Goal: Browse casually: Explore the website without a specific task or goal

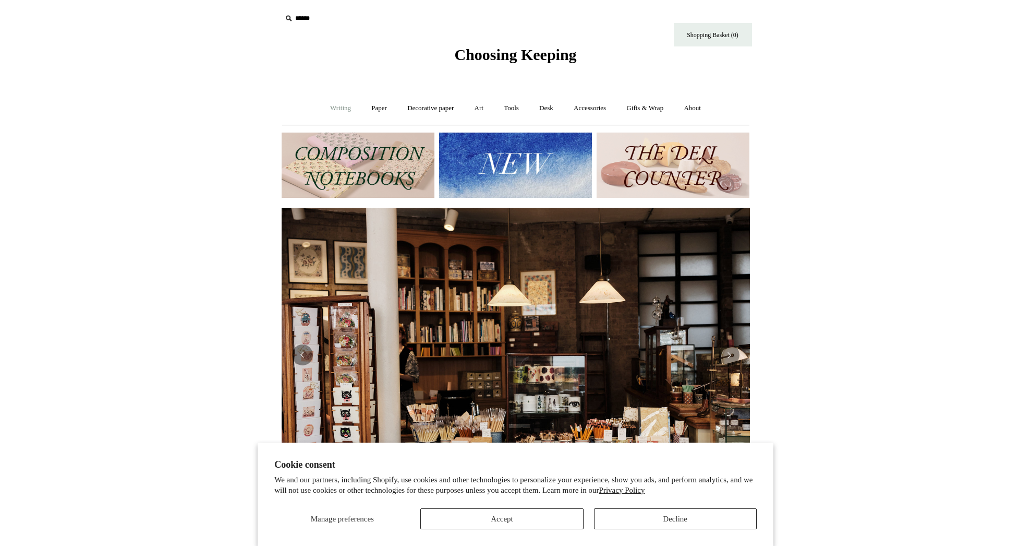
click at [329, 107] on link "Writing +" at bounding box center [341, 108] width 40 height 28
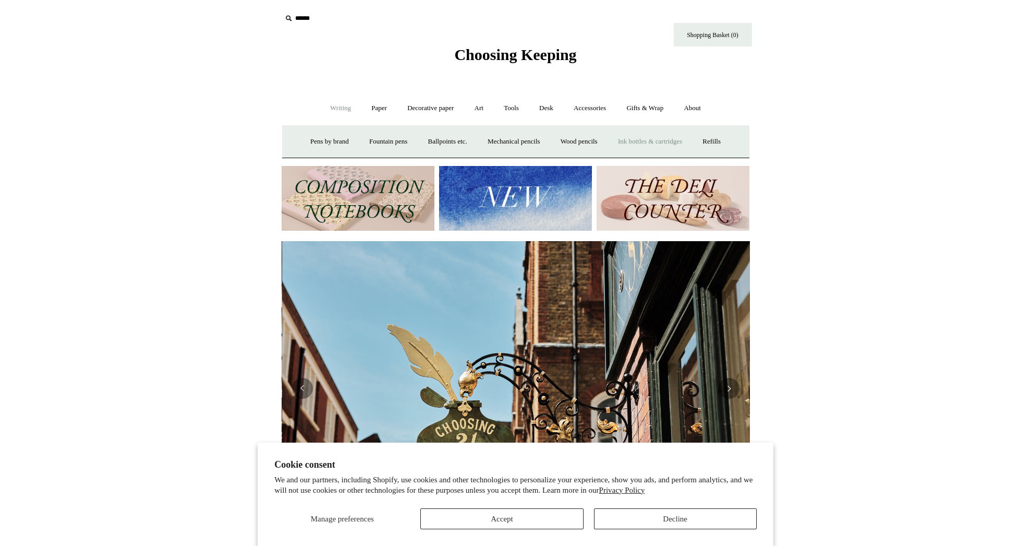
click at [639, 137] on link "Ink bottles & cartridges +" at bounding box center [650, 142] width 83 height 28
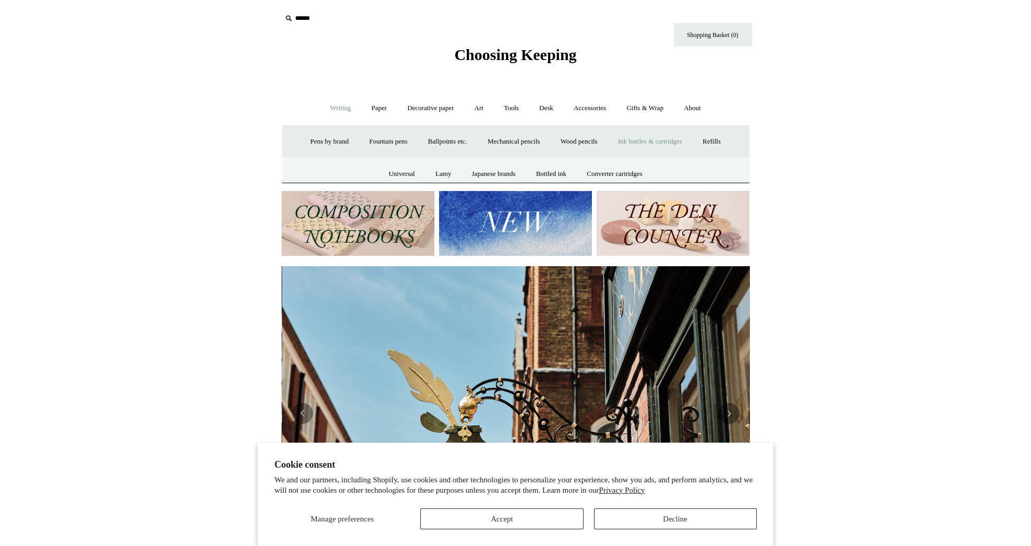
scroll to position [0, 469]
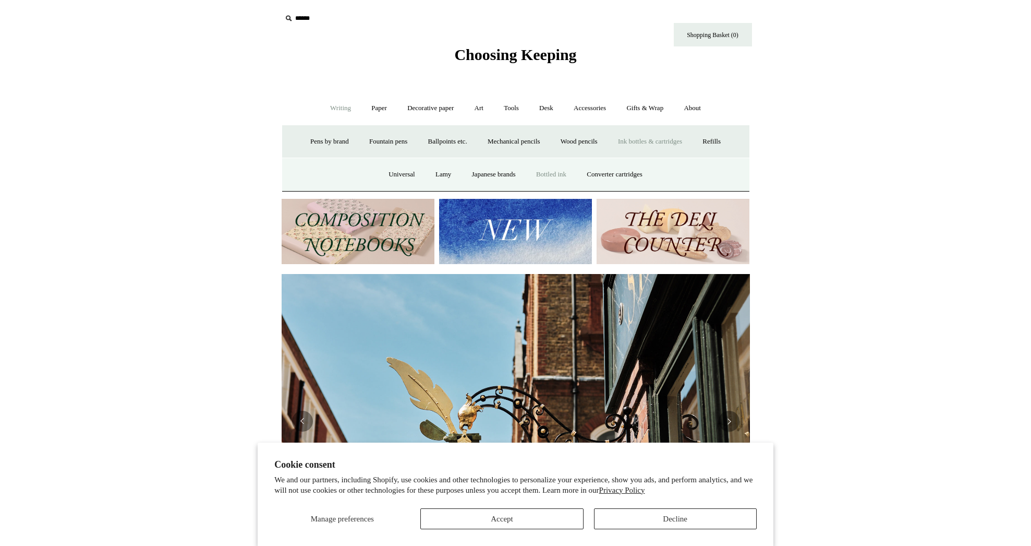
click at [561, 174] on link "Bottled ink" at bounding box center [551, 175] width 49 height 28
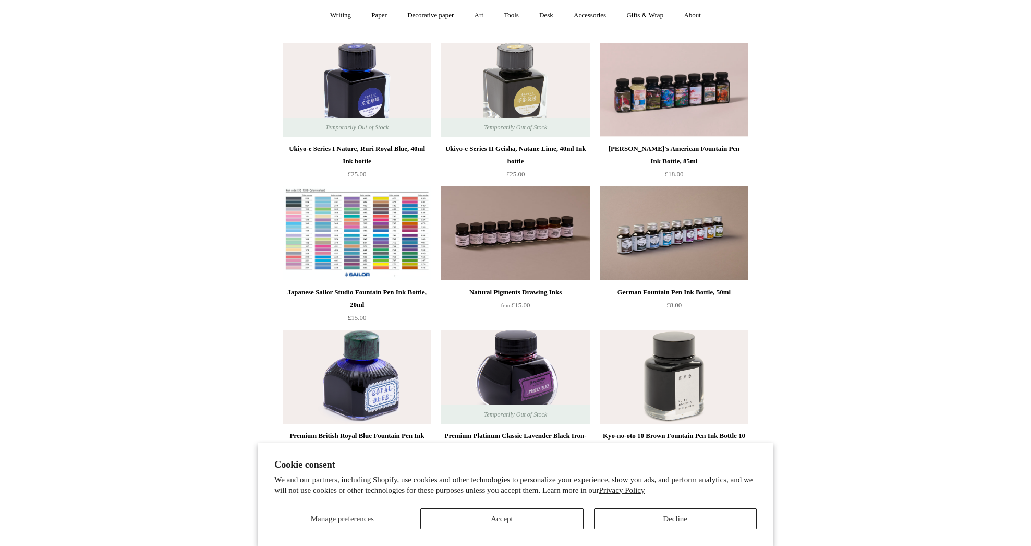
scroll to position [97, 0]
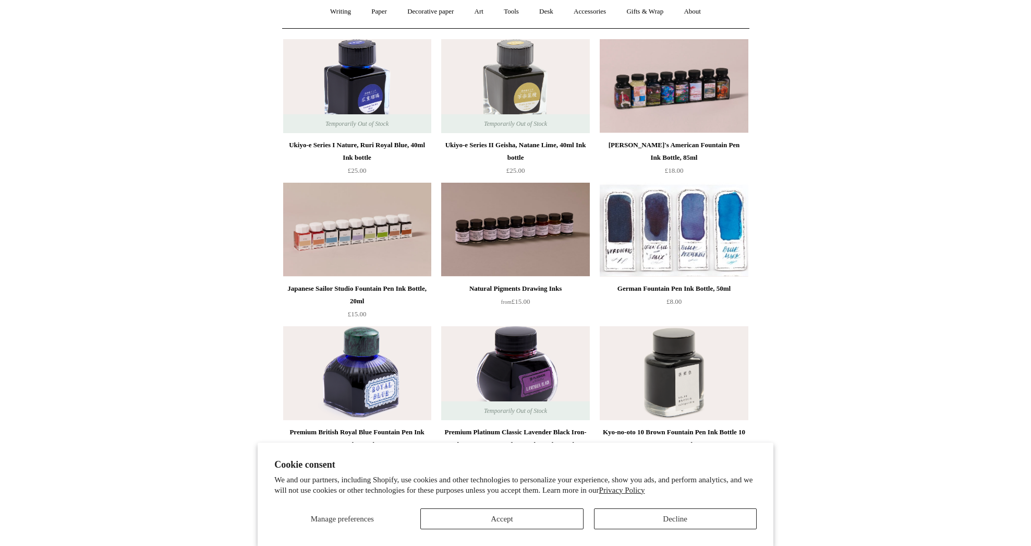
click at [656, 241] on img at bounding box center [674, 230] width 148 height 94
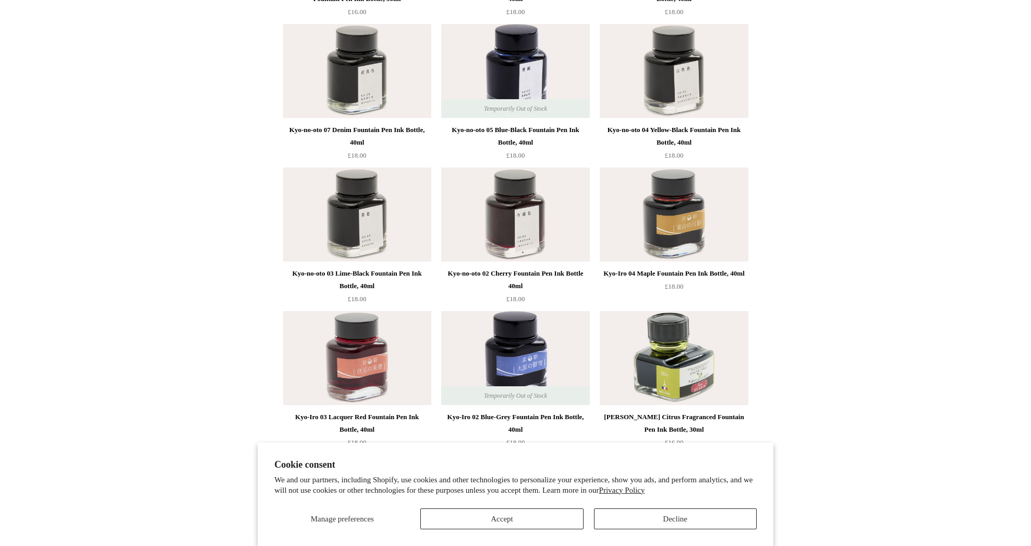
scroll to position [1979, 0]
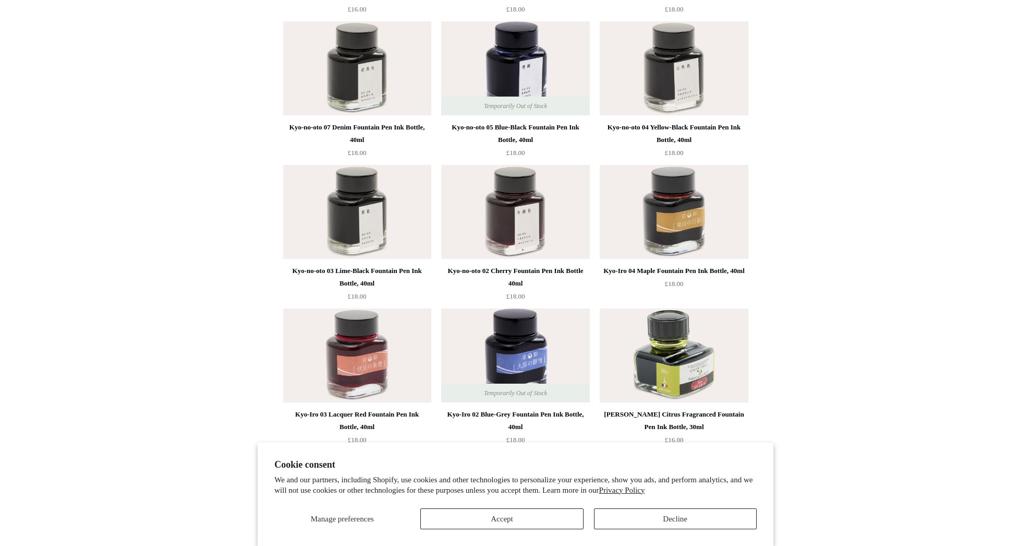
click at [628, 518] on button "Decline" at bounding box center [675, 518] width 163 height 21
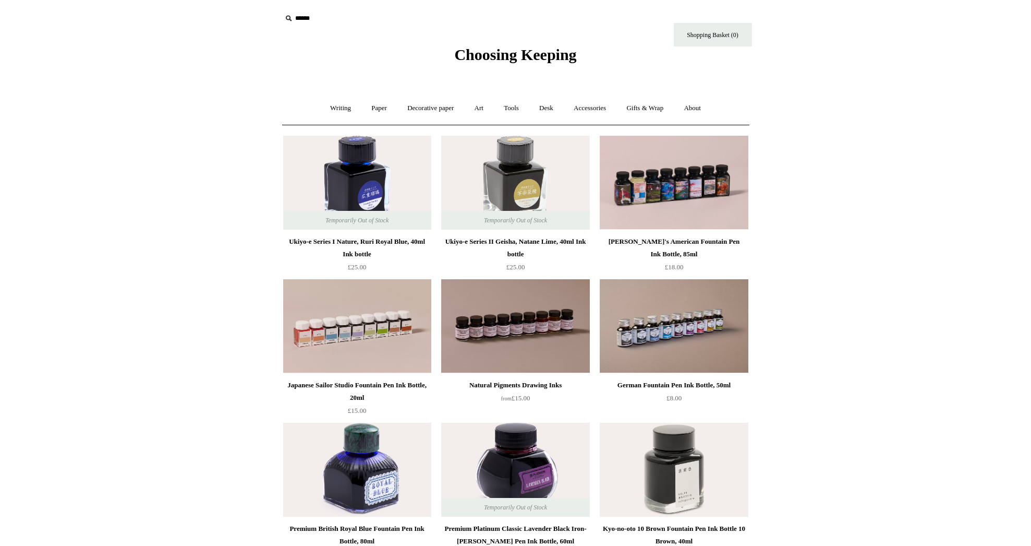
scroll to position [0, 0]
click at [337, 107] on link "Writing +" at bounding box center [341, 108] width 40 height 28
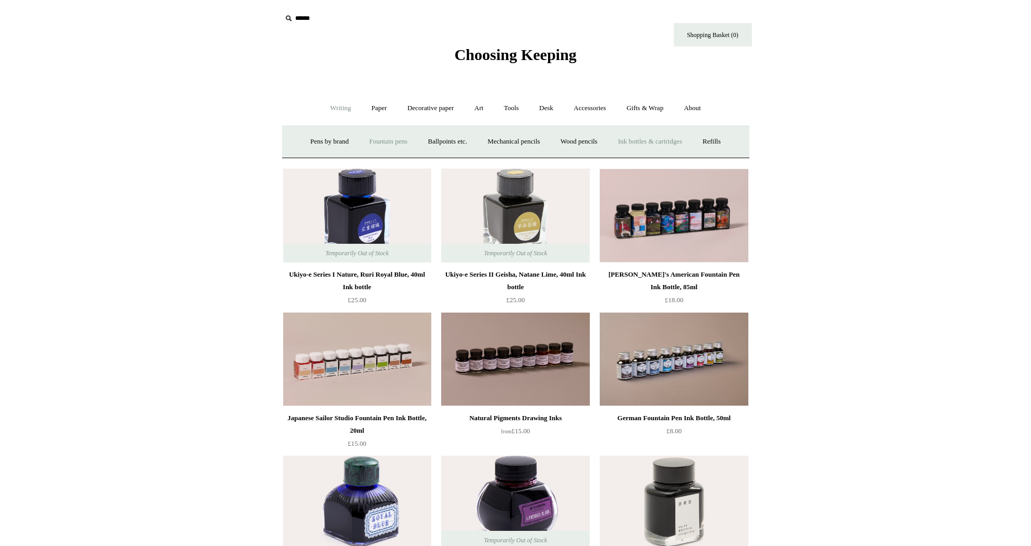
click at [374, 138] on link "Fountain pens +" at bounding box center [388, 142] width 57 height 28
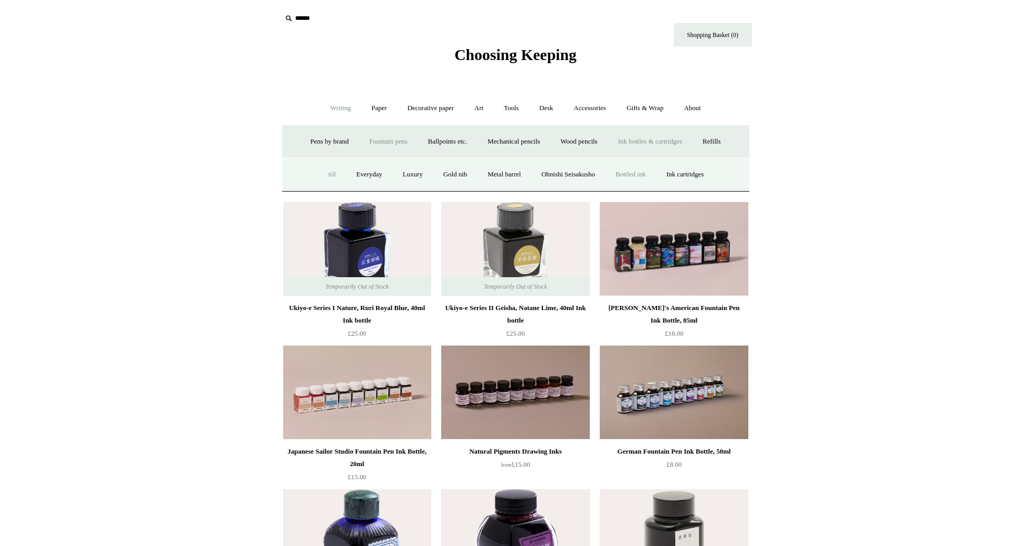
click at [322, 168] on link "All" at bounding box center [332, 175] width 28 height 28
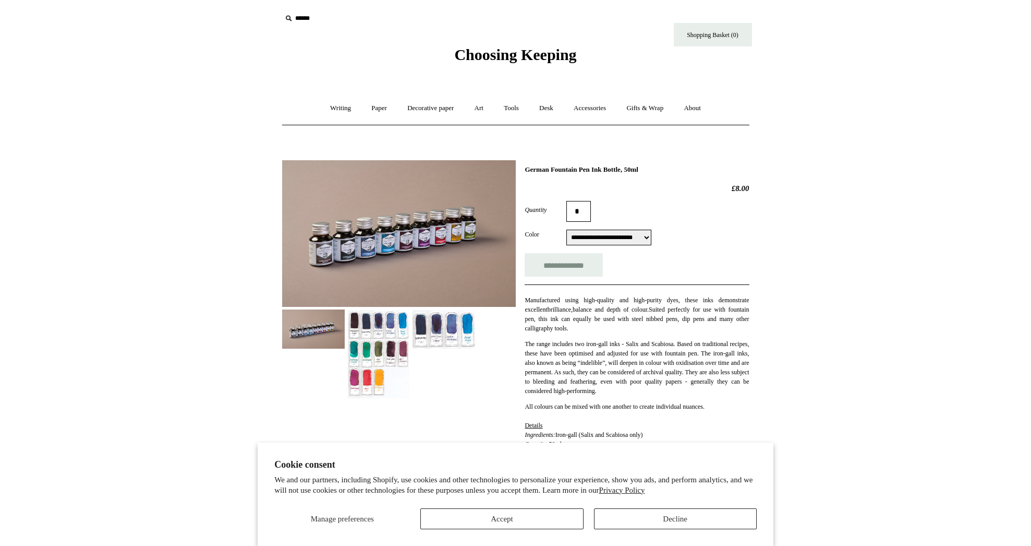
click at [359, 335] on img at bounding box center [378, 353] width 63 height 89
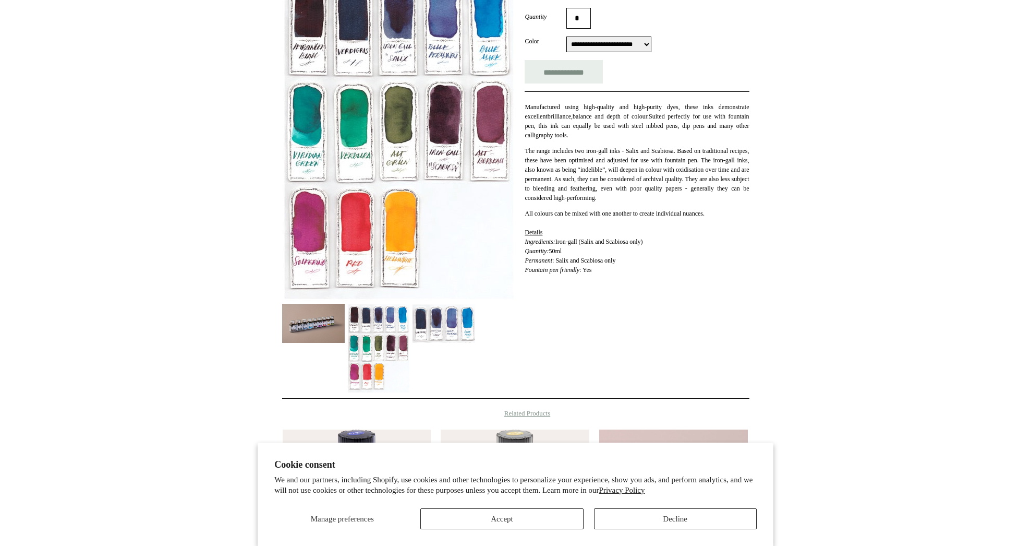
scroll to position [194, 0]
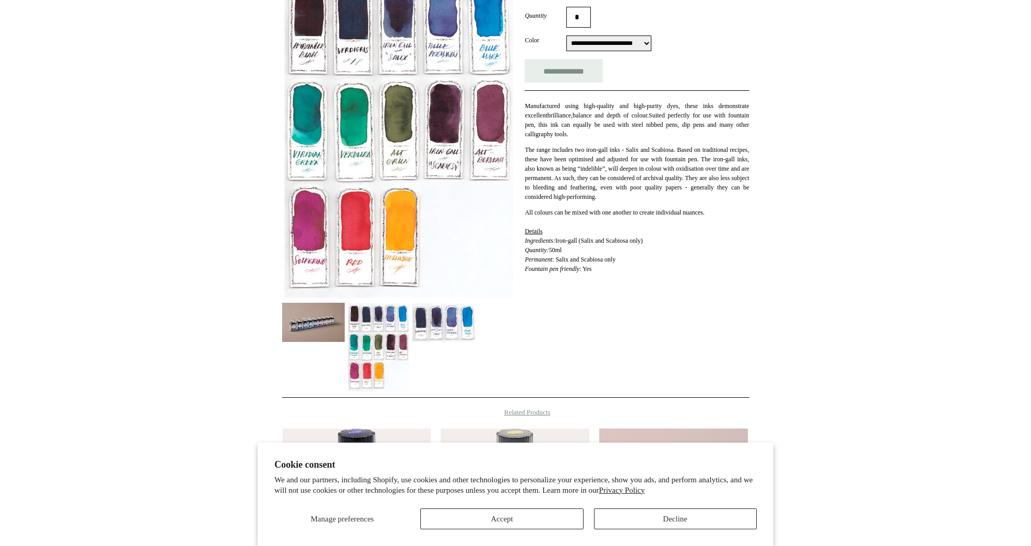
click at [450, 323] on img at bounding box center [444, 322] width 63 height 39
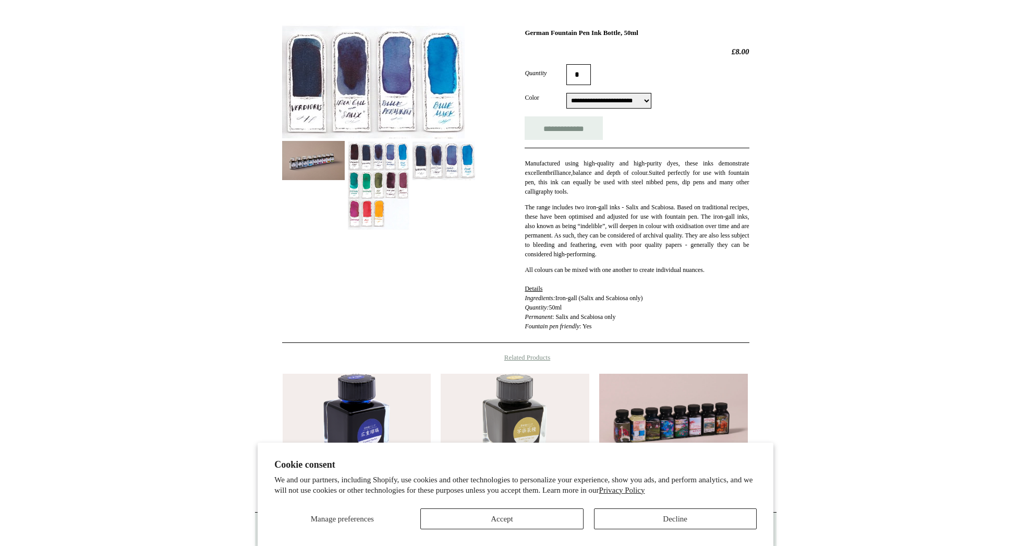
scroll to position [136, 0]
click at [374, 197] on img at bounding box center [378, 185] width 63 height 89
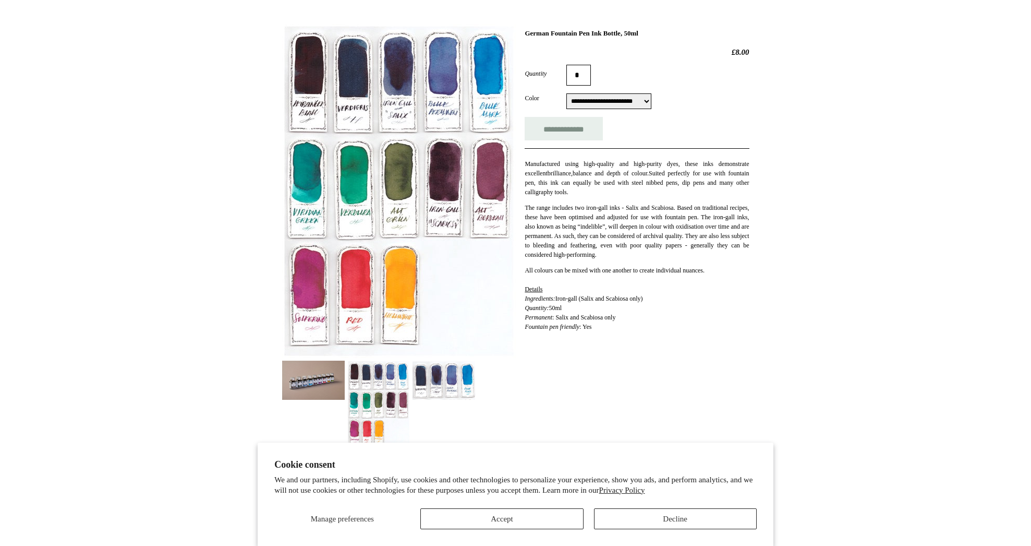
click at [419, 386] on img at bounding box center [444, 380] width 63 height 39
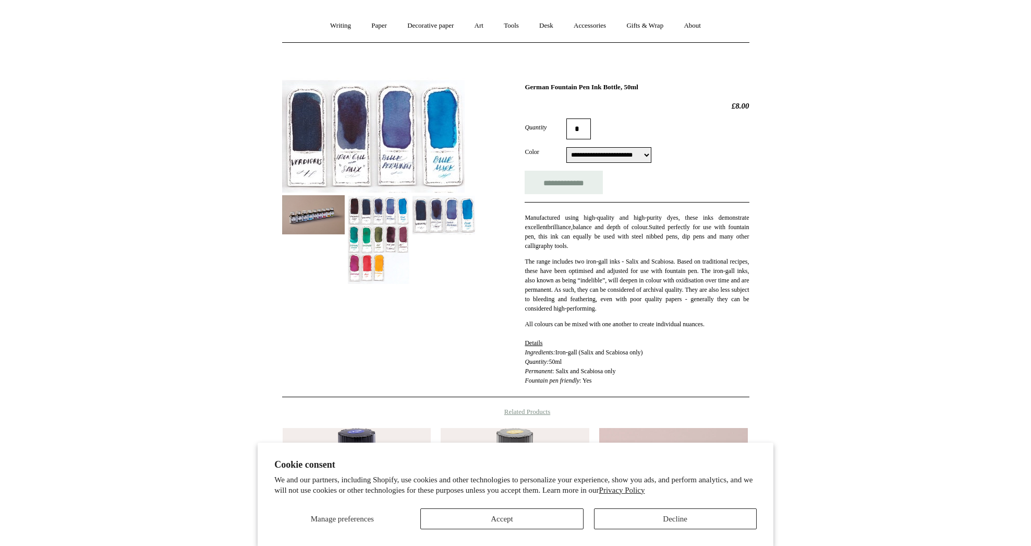
scroll to position [81, 0]
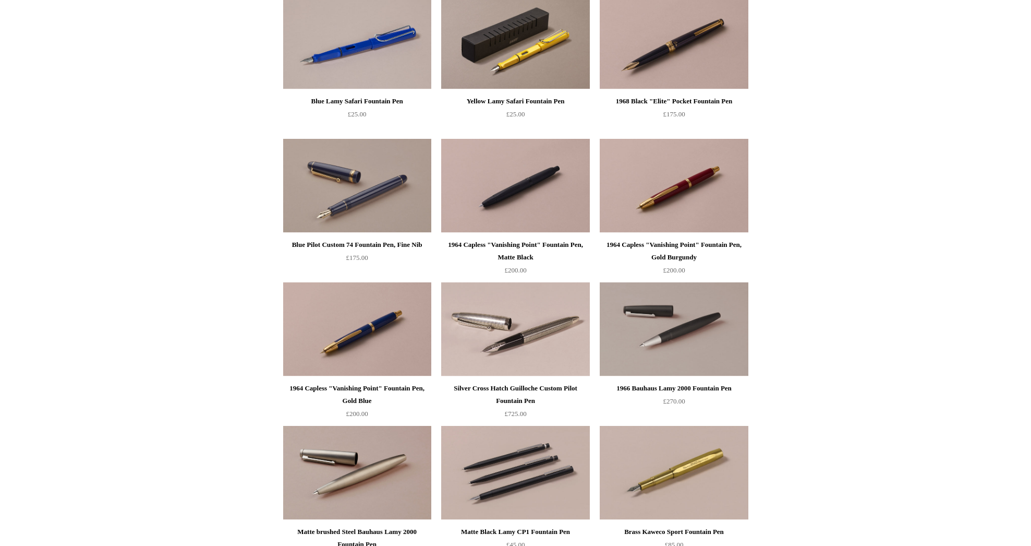
scroll to position [1152, 0]
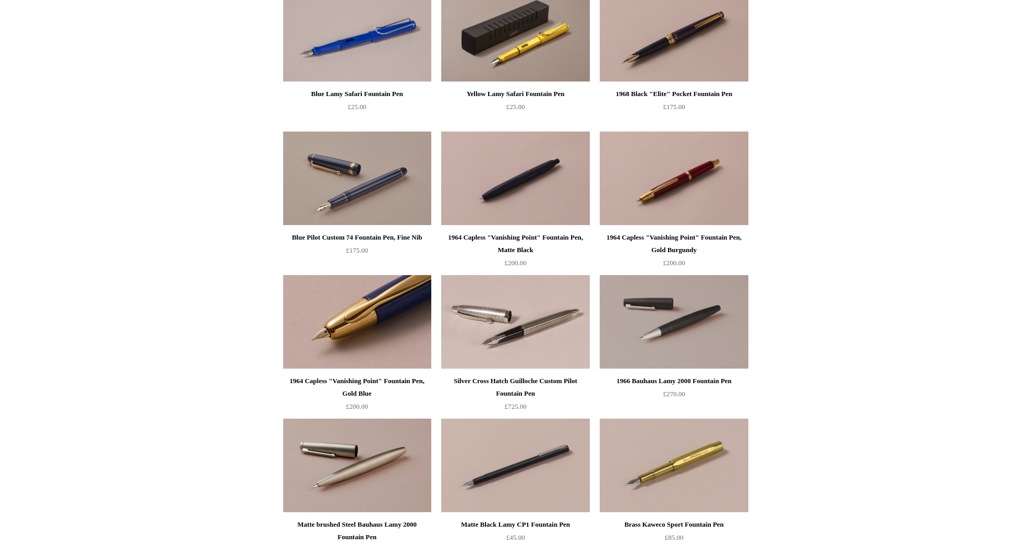
click at [334, 358] on img at bounding box center [357, 322] width 148 height 94
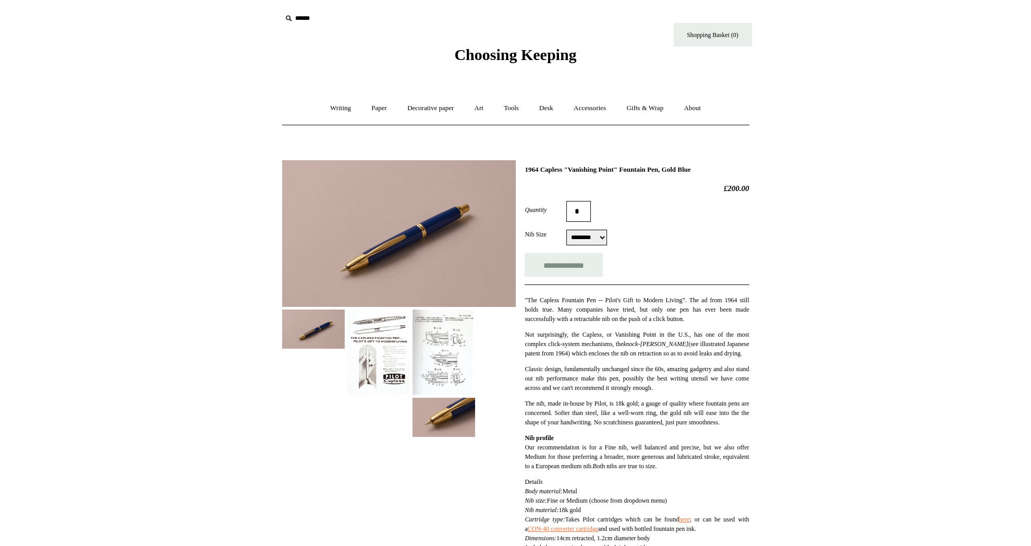
click at [438, 342] on img at bounding box center [444, 352] width 63 height 86
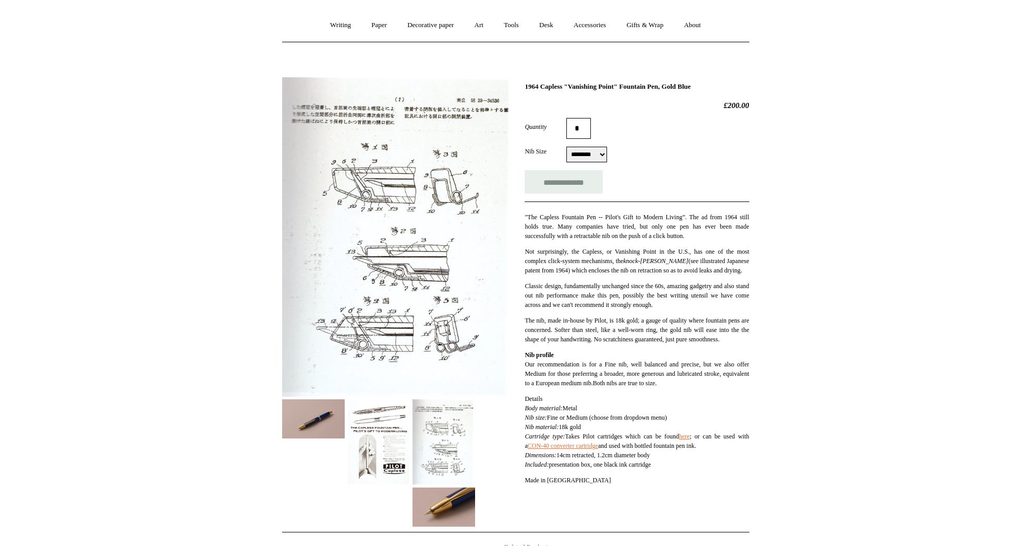
scroll to position [85, 0]
select select "**********"
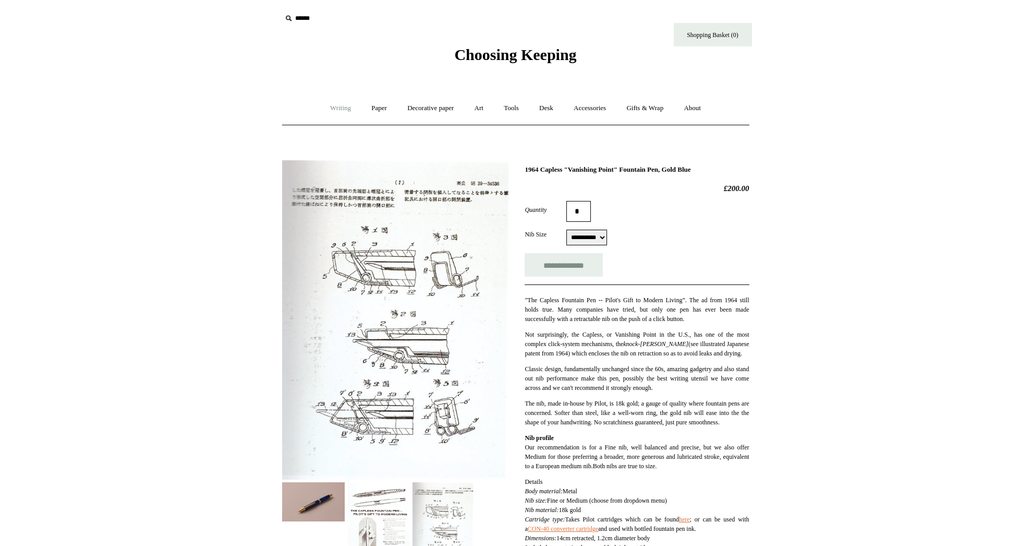
click at [344, 104] on link "Writing +" at bounding box center [341, 108] width 40 height 28
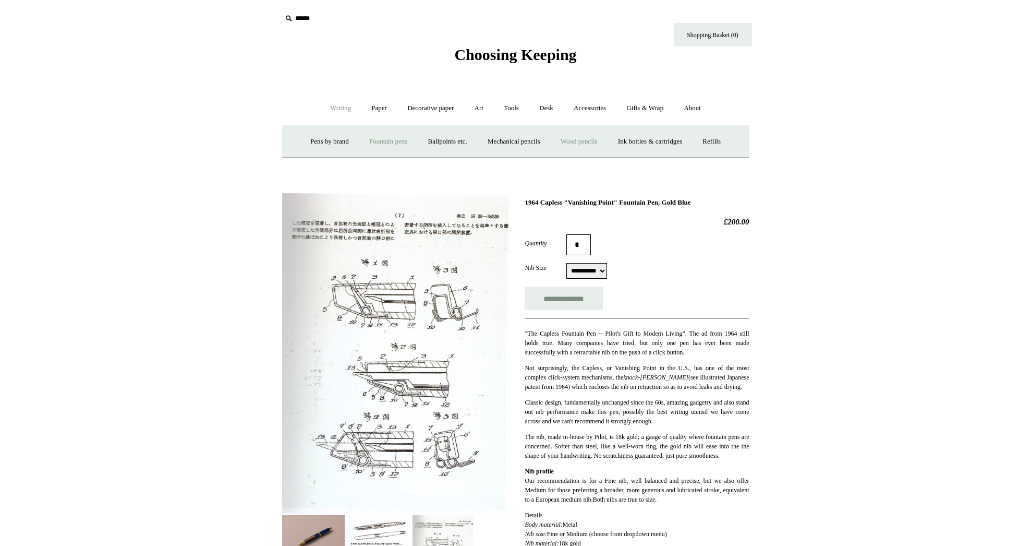
click at [584, 143] on link "Wood pencils +" at bounding box center [579, 142] width 56 height 28
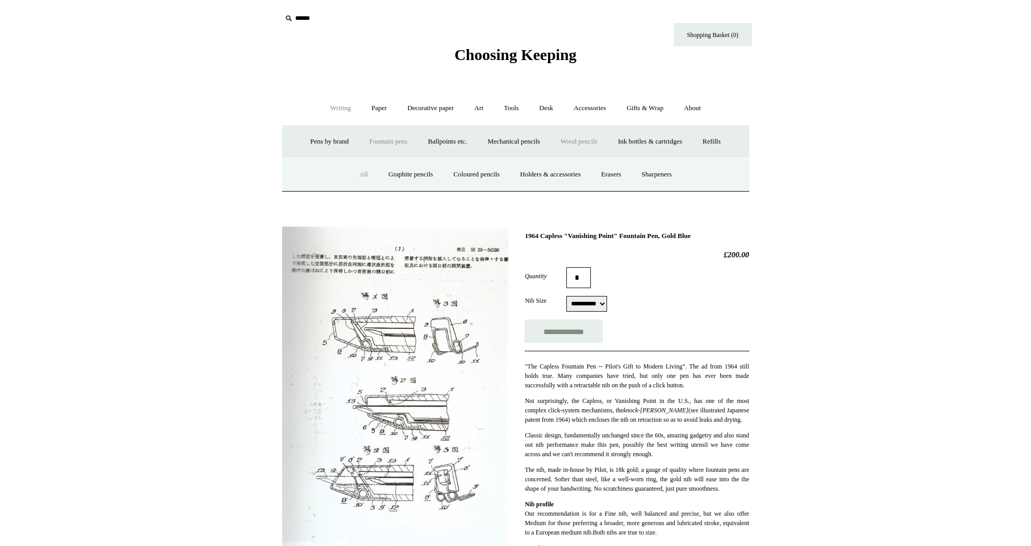
click at [352, 170] on link "All" at bounding box center [364, 175] width 28 height 28
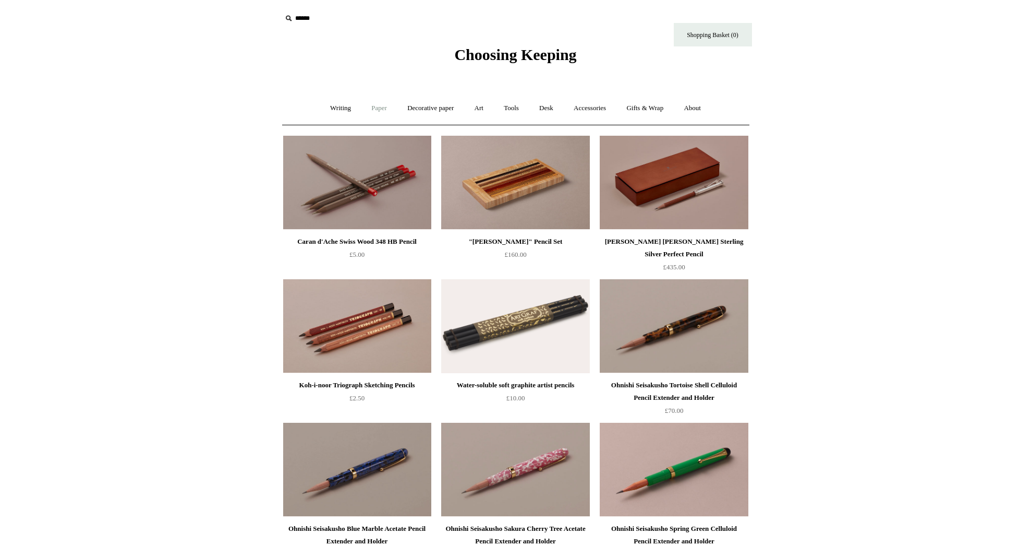
click at [383, 104] on link "Paper +" at bounding box center [379, 108] width 34 height 28
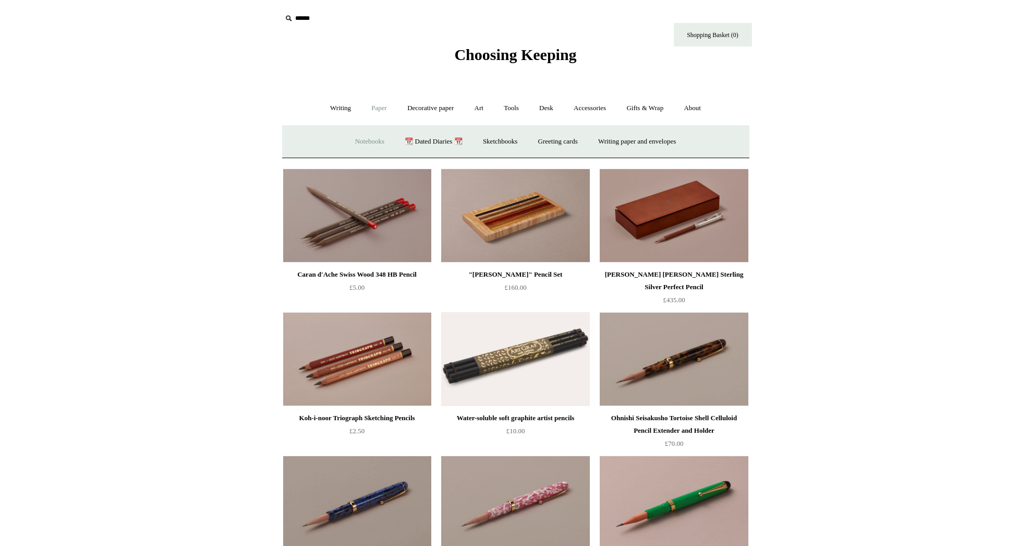
click at [365, 140] on link "Notebooks +" at bounding box center [370, 142] width 48 height 28
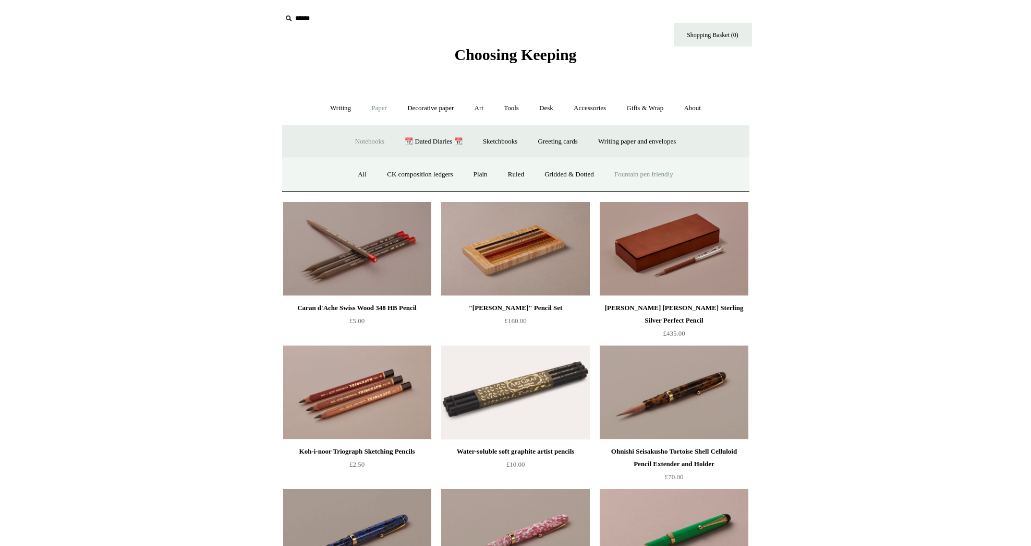
click at [643, 178] on link "Fountain pen friendly" at bounding box center [644, 175] width 78 height 28
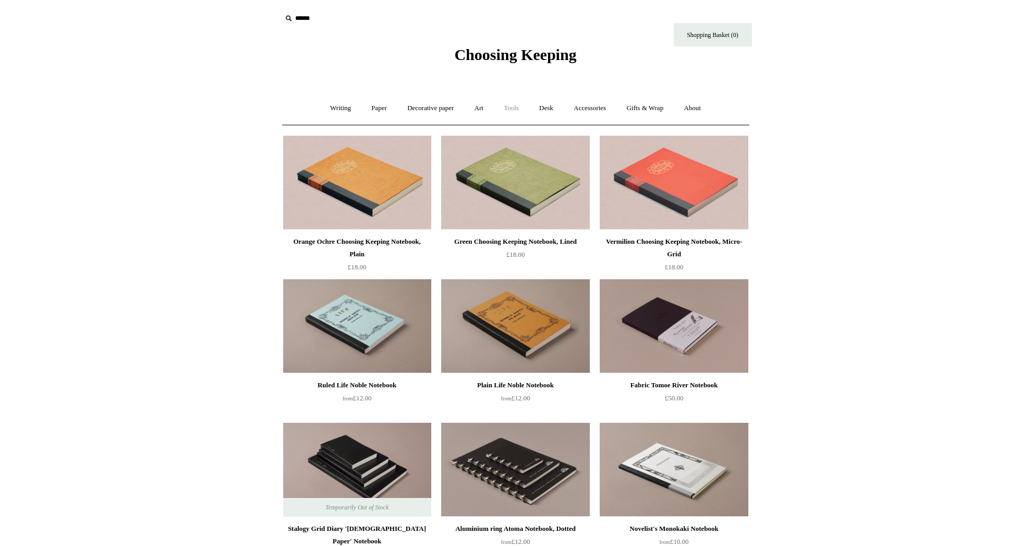
click at [514, 109] on link "Tools +" at bounding box center [512, 108] width 34 height 28
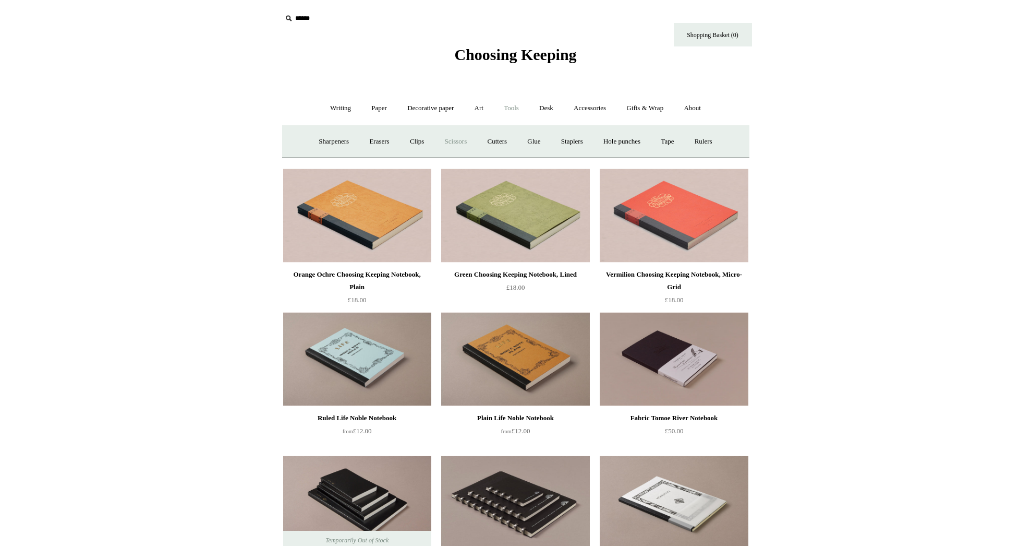
click at [442, 141] on link "Scissors" at bounding box center [456, 142] width 41 height 28
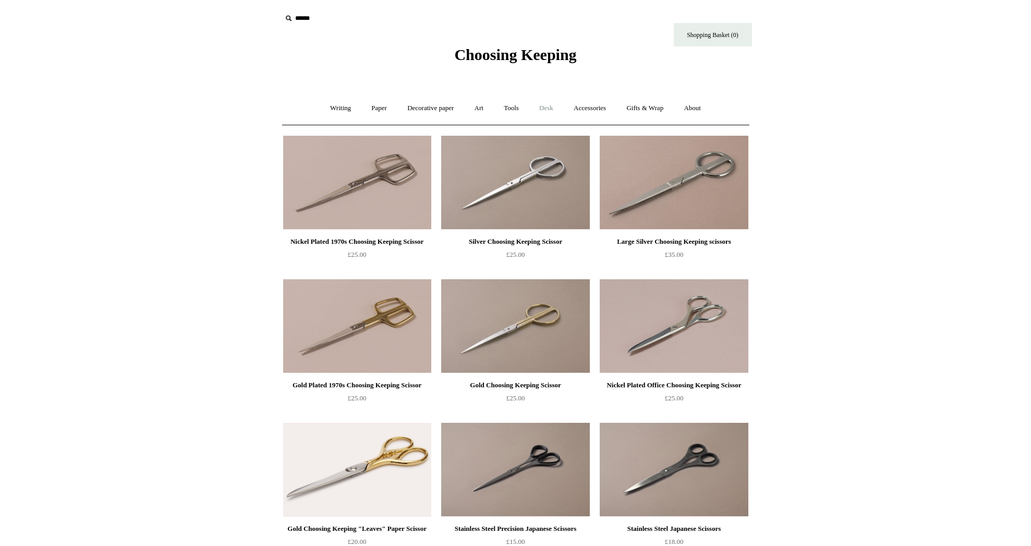
click at [553, 102] on link "Desk +" at bounding box center [546, 108] width 33 height 28
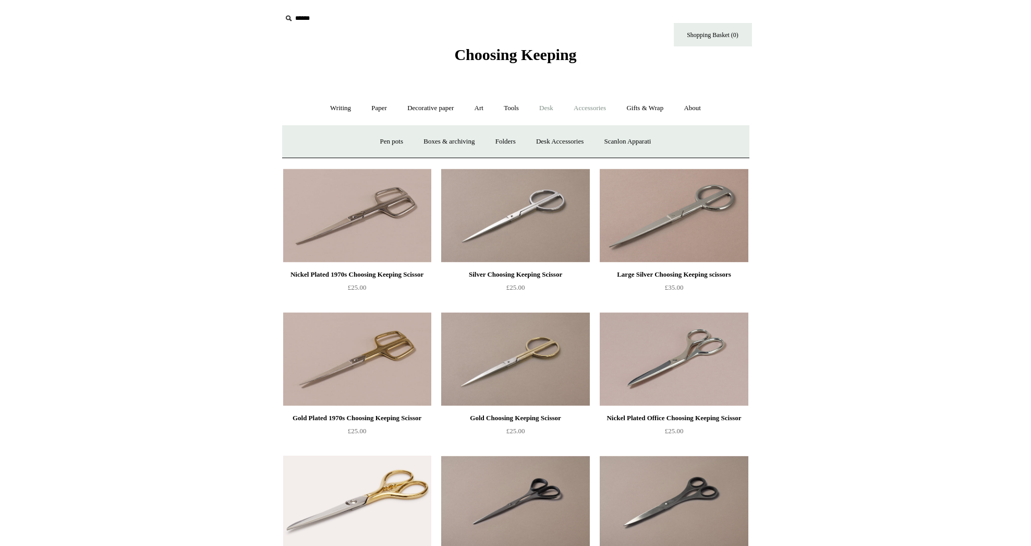
click at [596, 109] on link "Accessories +" at bounding box center [590, 108] width 51 height 28
click at [414, 109] on link "Decorative paper +" at bounding box center [430, 108] width 65 height 28
click at [471, 141] on link "Marbled" at bounding box center [479, 142] width 42 height 28
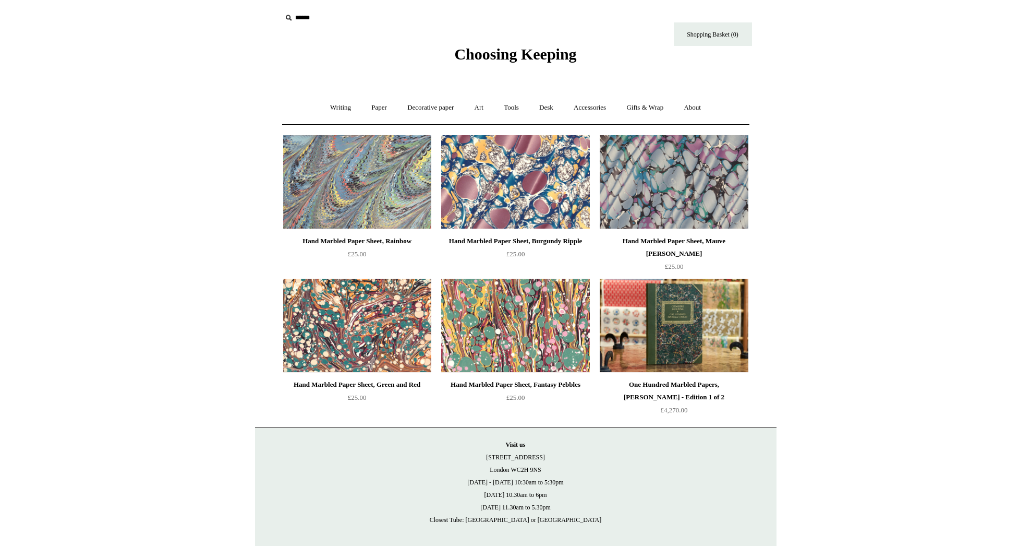
scroll to position [2, 0]
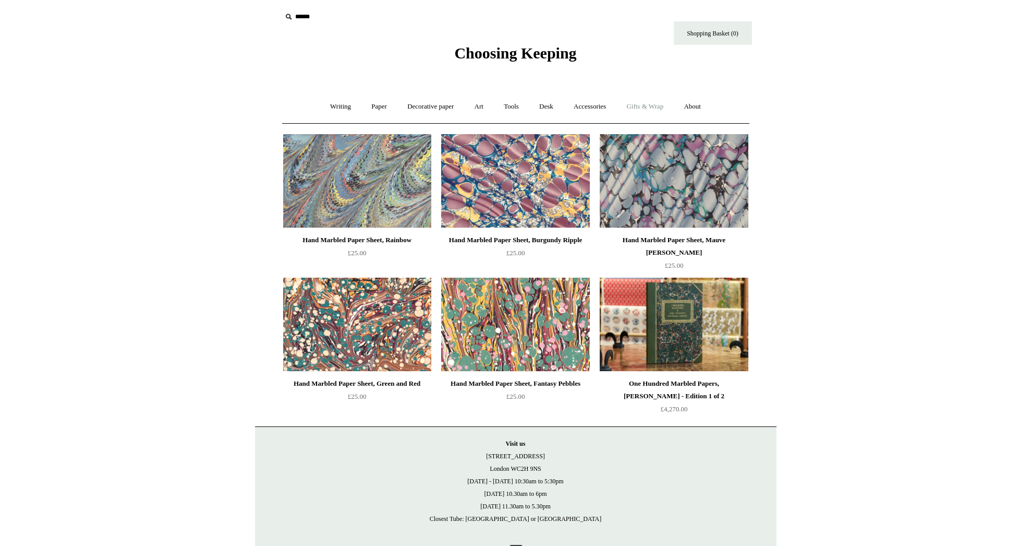
click at [655, 104] on link "Gifts & Wrap +" at bounding box center [645, 107] width 56 height 28
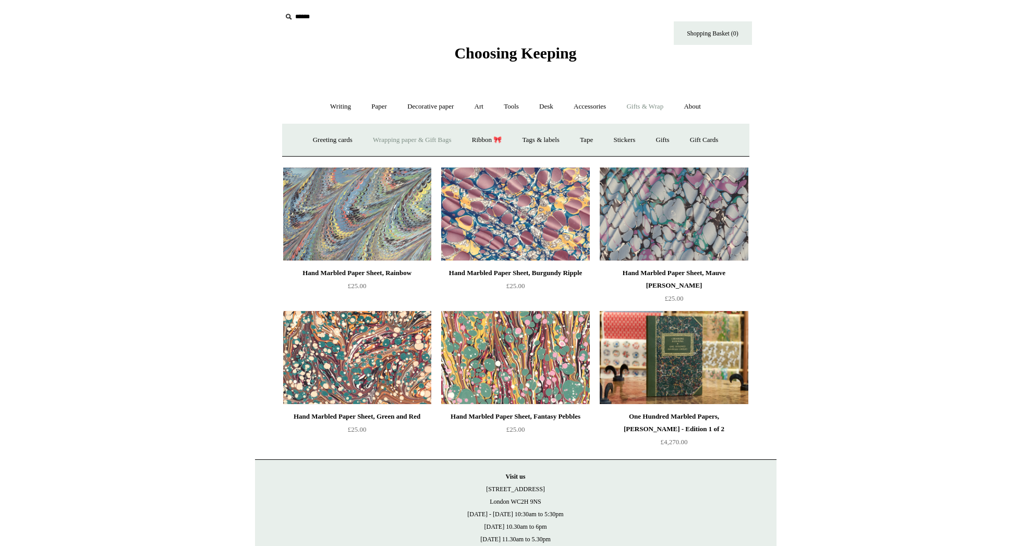
click at [383, 137] on link "Wrapping paper & Gift Bags" at bounding box center [412, 140] width 97 height 28
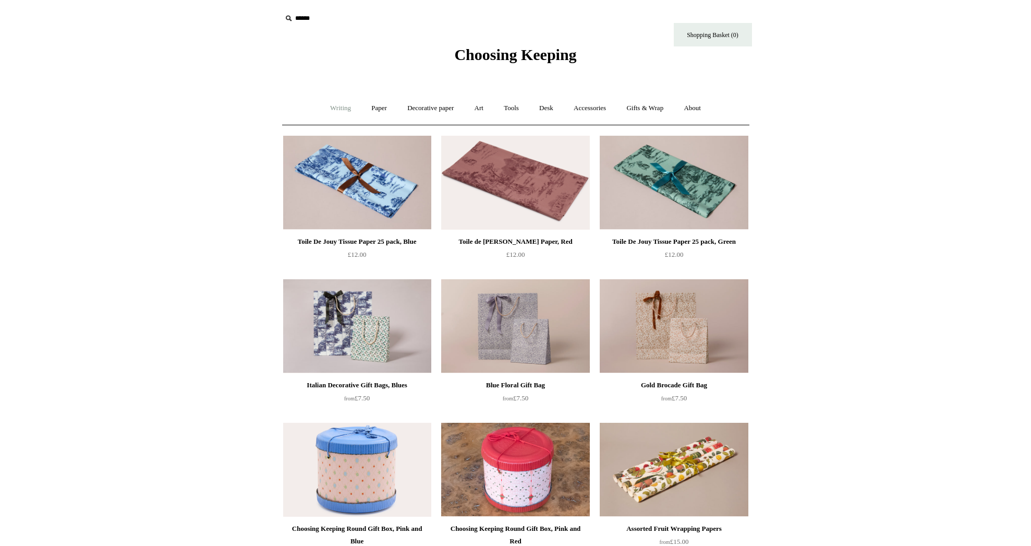
click at [335, 105] on link "Writing +" at bounding box center [341, 108] width 40 height 28
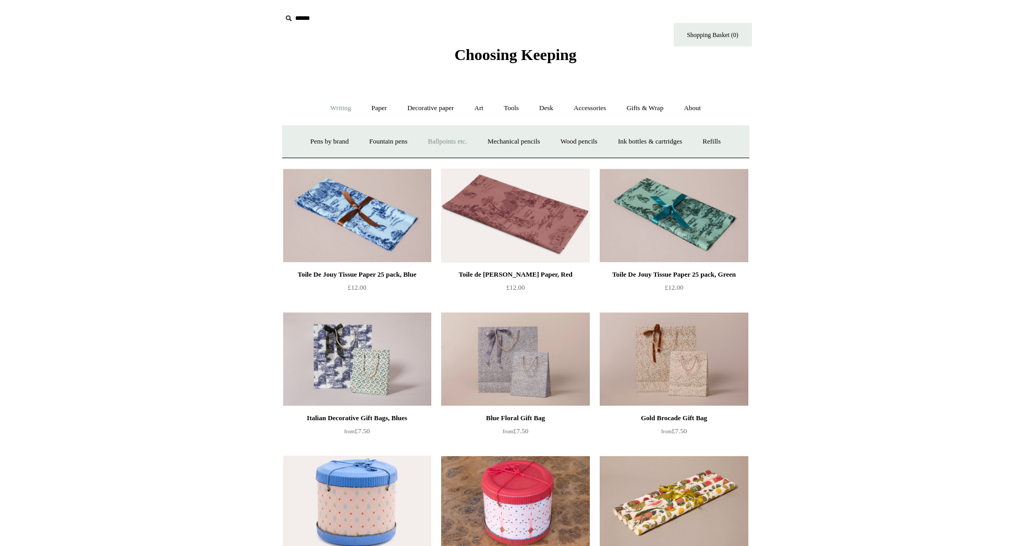
click at [445, 137] on link "Ballpoints etc. +" at bounding box center [448, 142] width 58 height 28
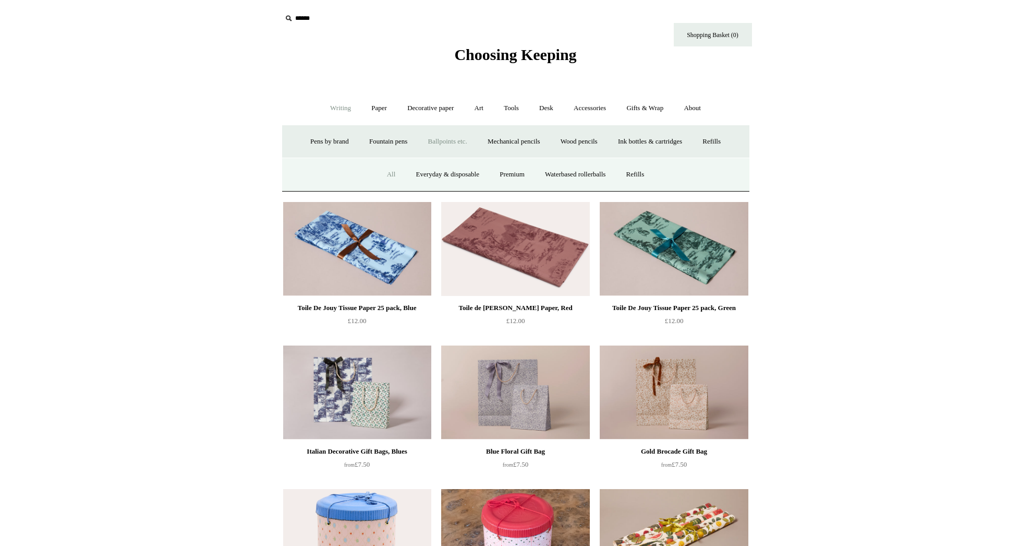
click at [383, 181] on link "All" at bounding box center [392, 175] width 28 height 28
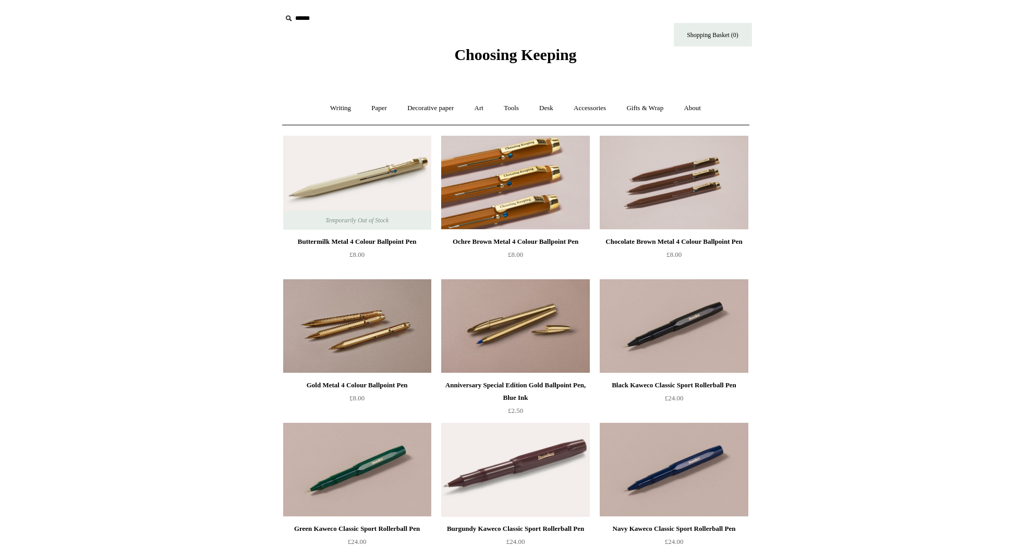
click at [515, 167] on img at bounding box center [515, 183] width 148 height 94
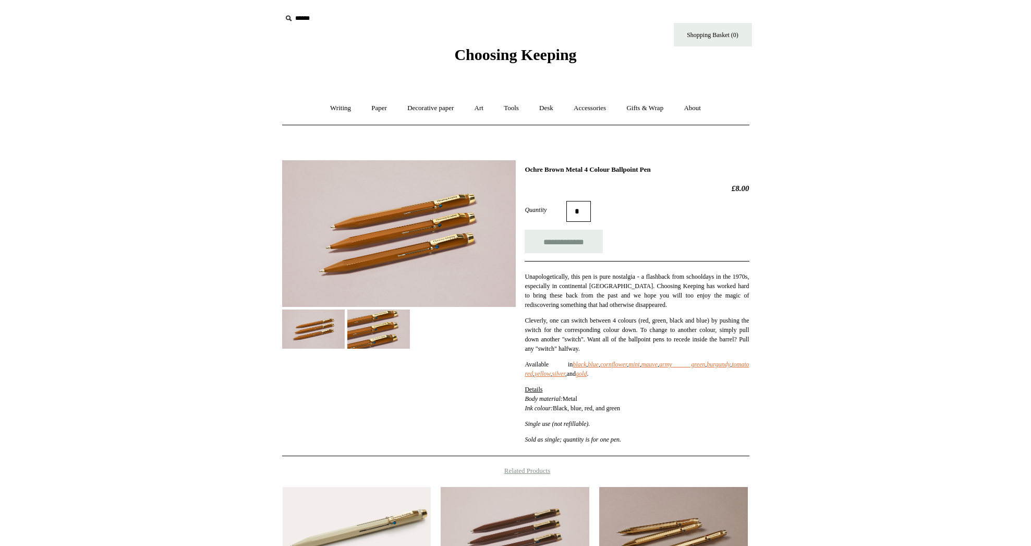
click at [359, 321] on img at bounding box center [378, 328] width 63 height 39
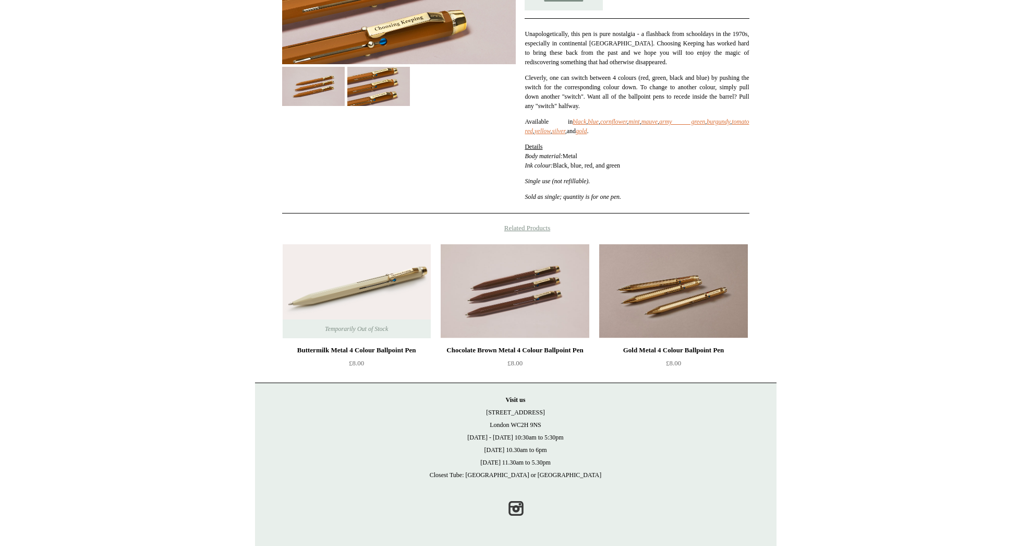
scroll to position [242, 0]
